Goal: Book appointment/travel/reservation

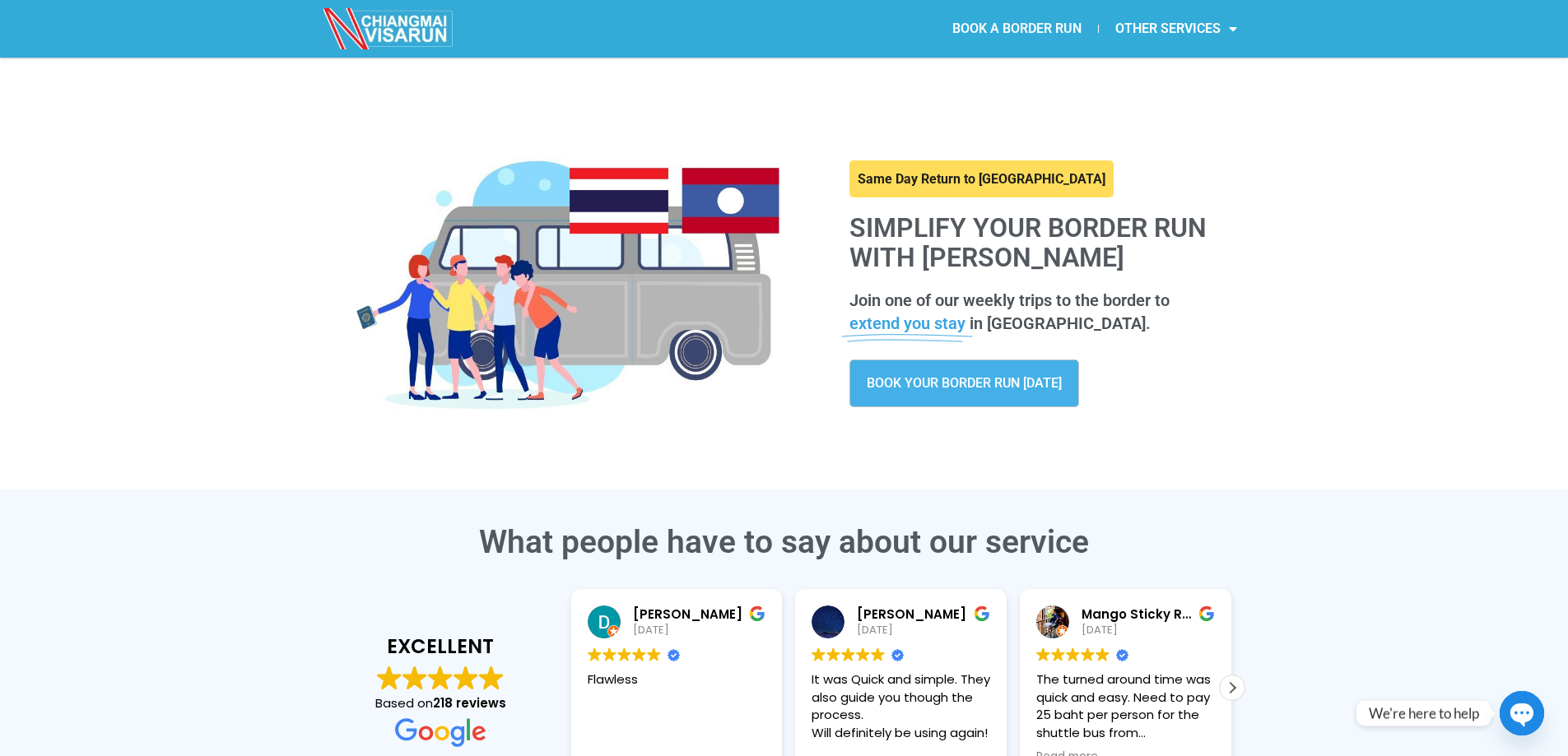
click at [1034, 37] on link "BOOK A BORDER RUN" at bounding box center [1016, 28] width 162 height 38
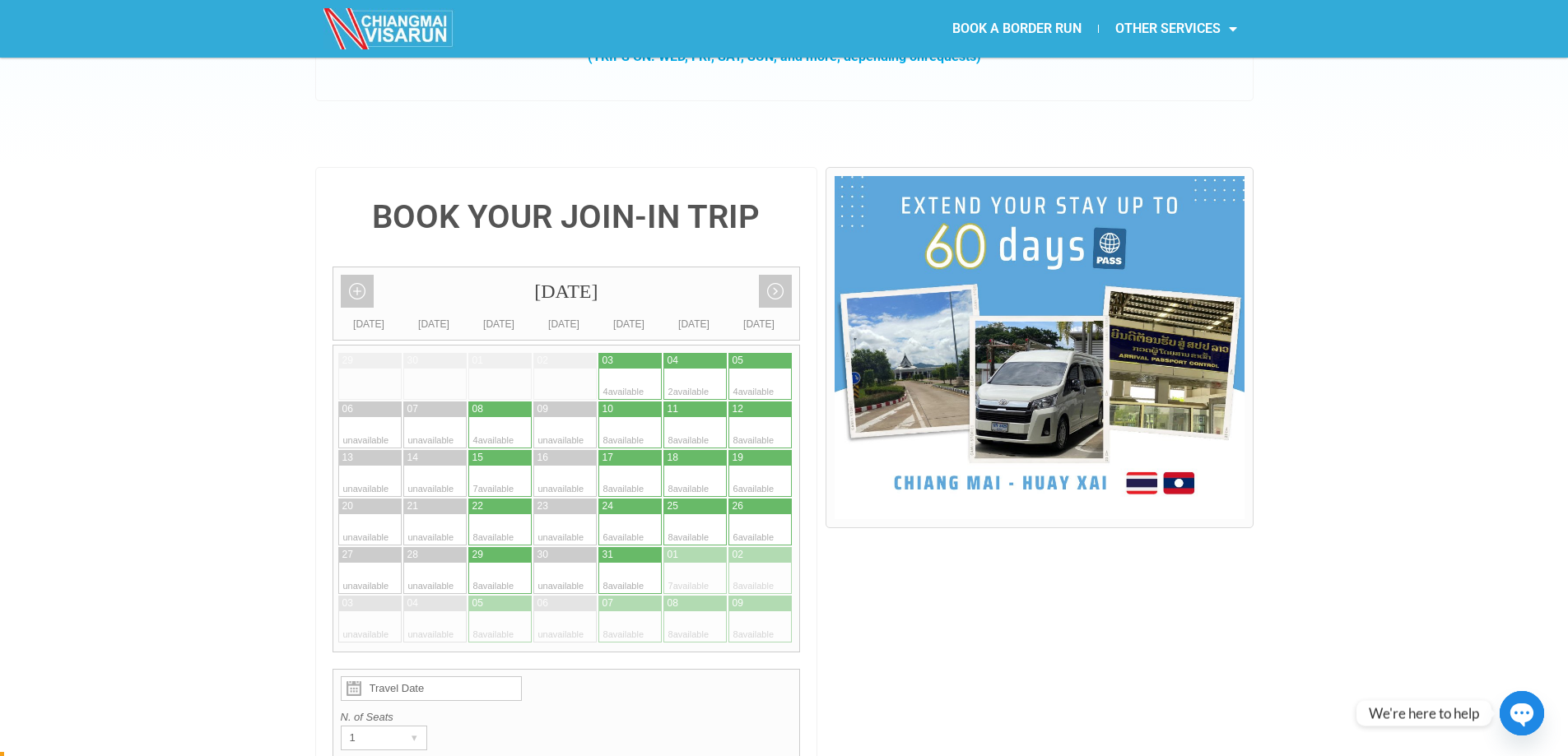
scroll to position [345, 0]
